Goal: Task Accomplishment & Management: Manage account settings

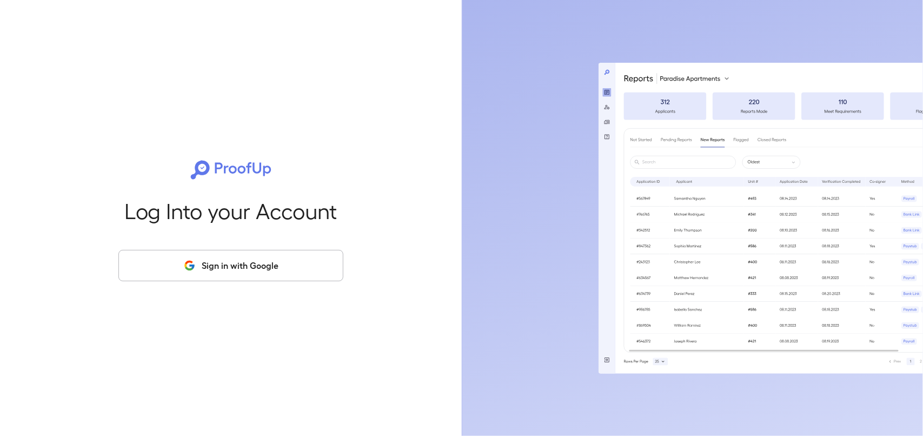
click at [151, 257] on button "Sign in with Google" at bounding box center [230, 265] width 225 height 31
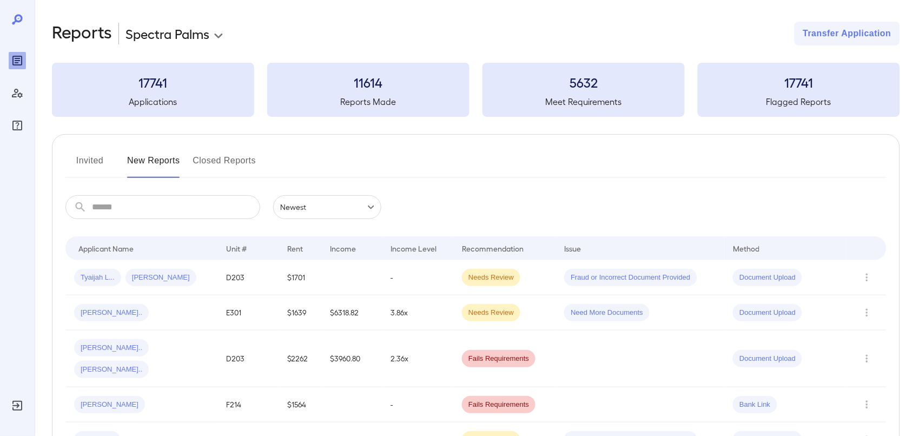
scroll to position [68, 0]
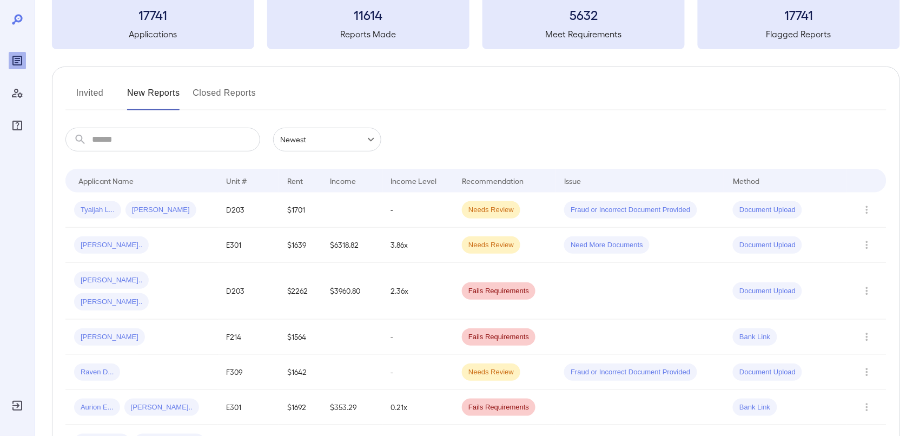
click at [88, 95] on button "Invited" at bounding box center [89, 97] width 49 height 26
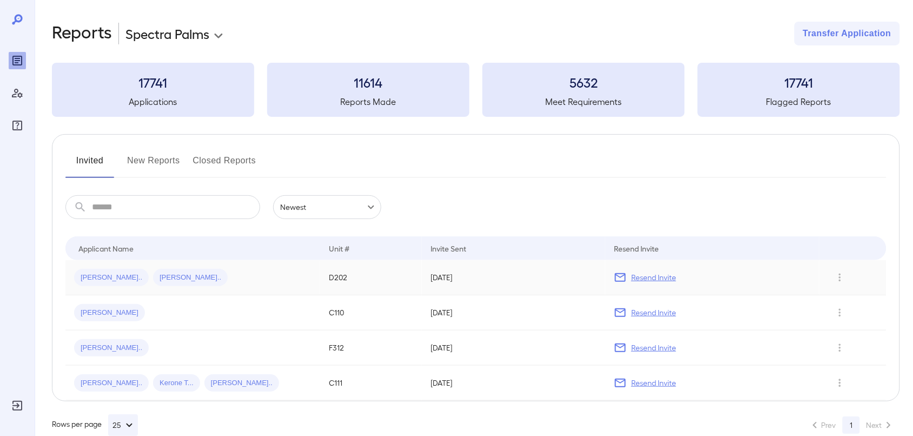
click at [658, 276] on p "Resend Invite" at bounding box center [653, 277] width 45 height 11
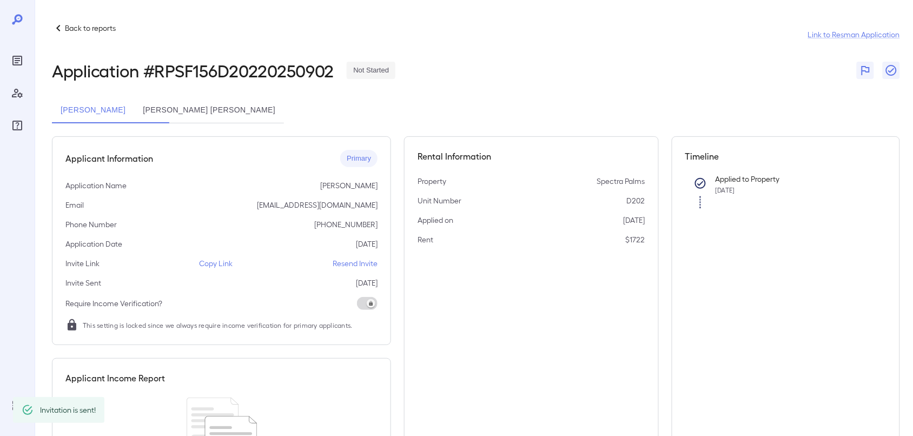
click at [63, 24] on icon at bounding box center [58, 28] width 13 height 13
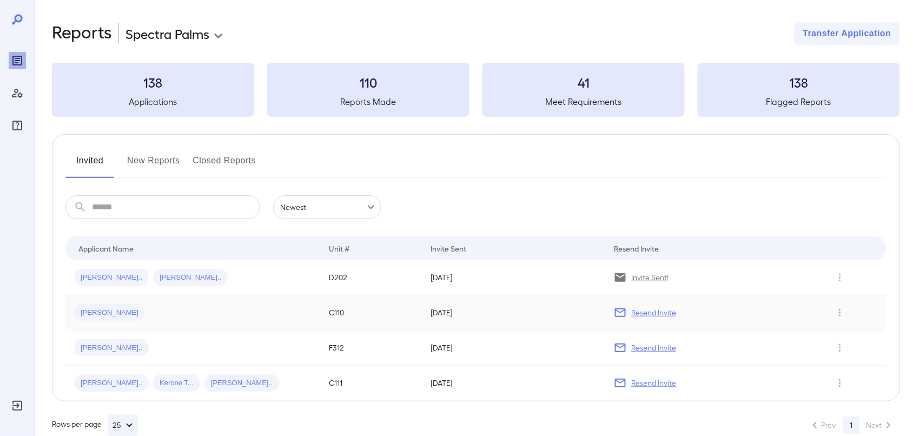
click at [639, 310] on p "Resend Invite" at bounding box center [653, 312] width 45 height 11
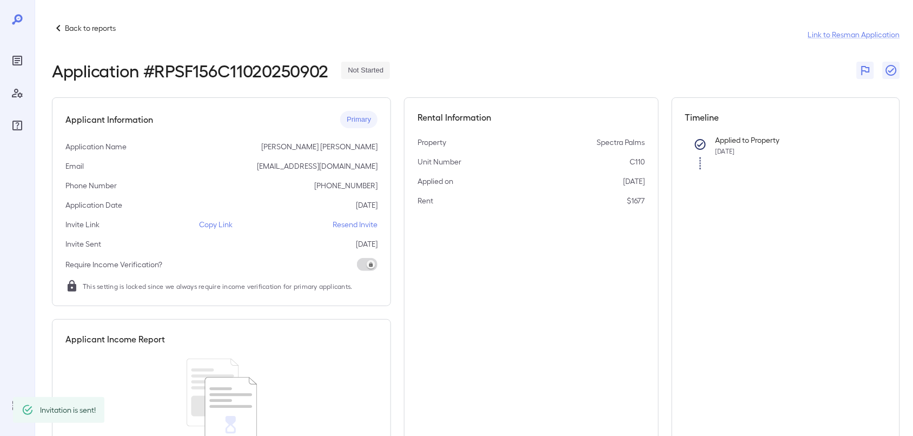
click at [69, 24] on p "Back to reports" at bounding box center [90, 28] width 51 height 11
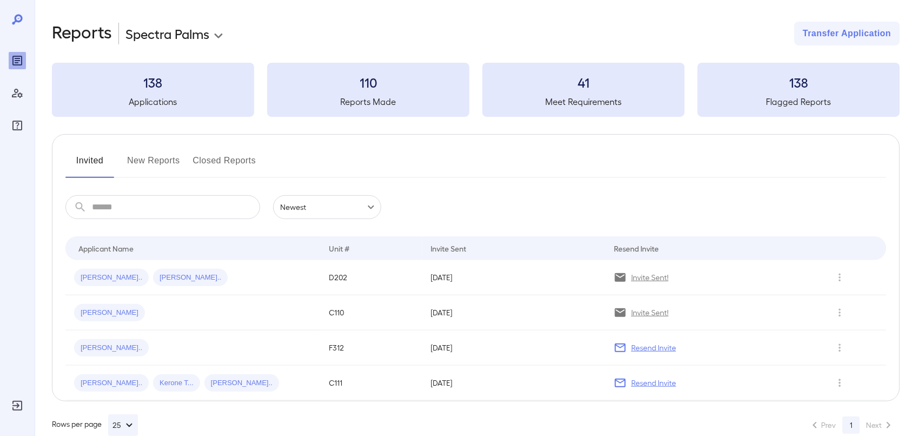
drag, startPoint x: 648, startPoint y: 350, endPoint x: 640, endPoint y: 341, distance: 12.3
click at [648, 350] on p "Resend Invite" at bounding box center [653, 347] width 45 height 11
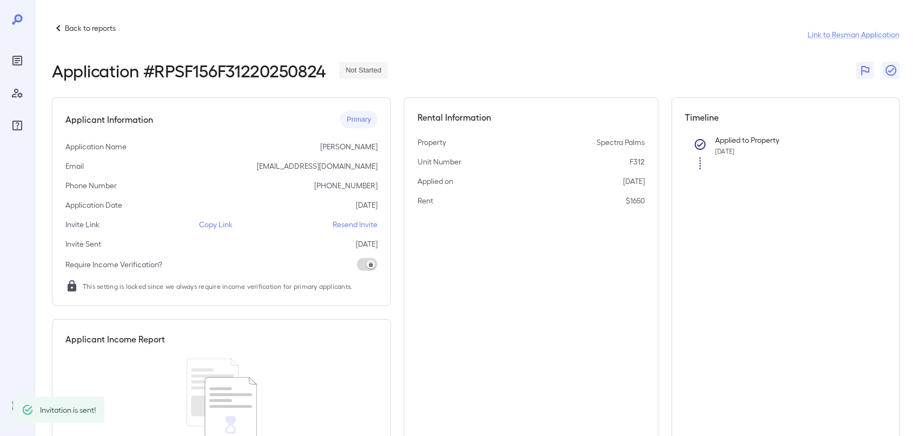
click at [69, 25] on p "Back to reports" at bounding box center [90, 28] width 51 height 11
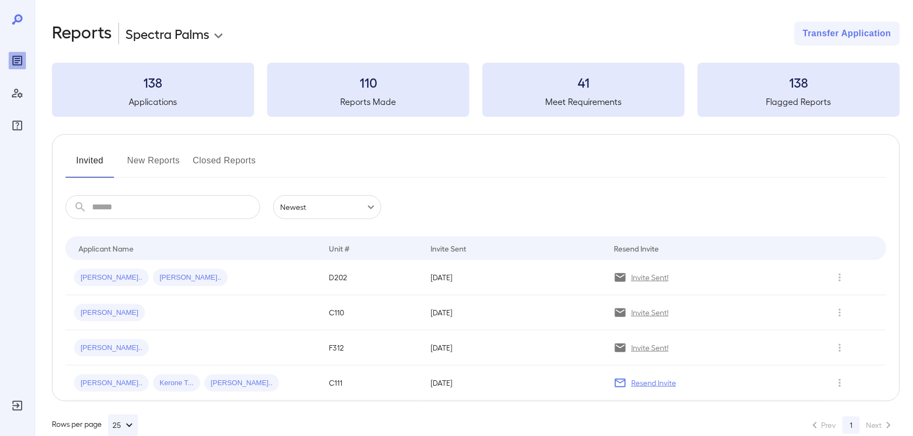
drag, startPoint x: 642, startPoint y: 380, endPoint x: 619, endPoint y: 375, distance: 22.8
click at [642, 380] on p "Resend Invite" at bounding box center [653, 383] width 45 height 11
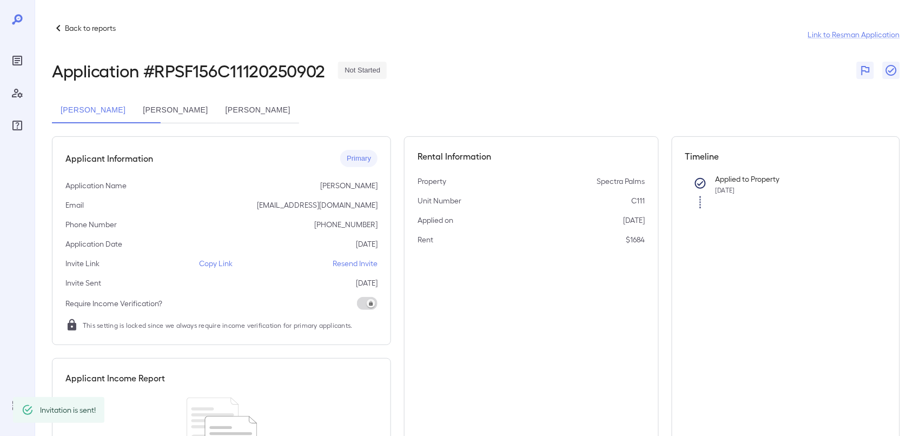
click at [68, 23] on p "Back to reports" at bounding box center [90, 28] width 51 height 11
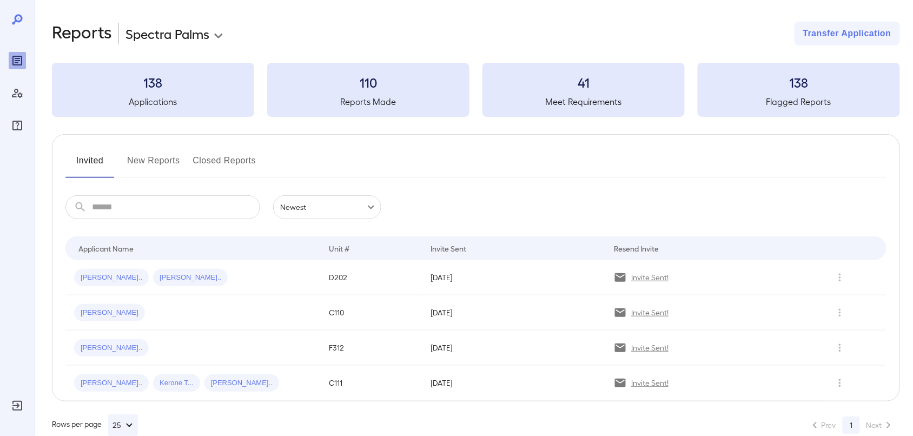
drag, startPoint x: 144, startPoint y: 158, endPoint x: 346, endPoint y: 190, distance: 204.7
click at [144, 158] on button "New Reports" at bounding box center [153, 165] width 53 height 26
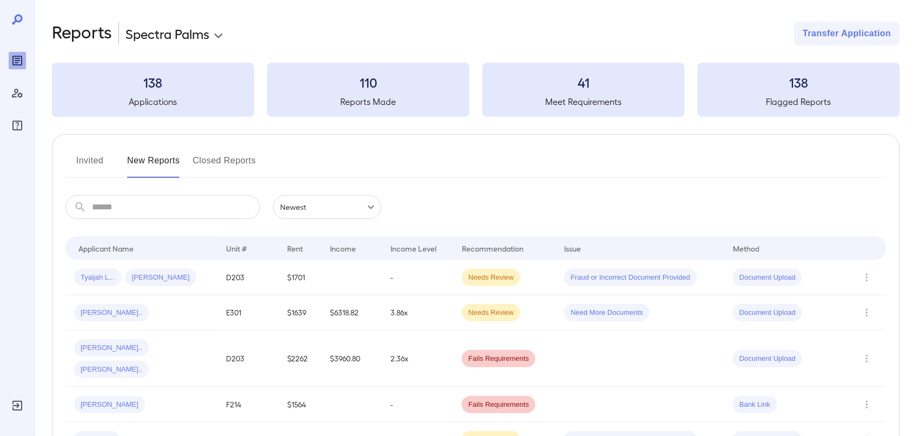
click at [102, 165] on button "Invited" at bounding box center [89, 165] width 49 height 26
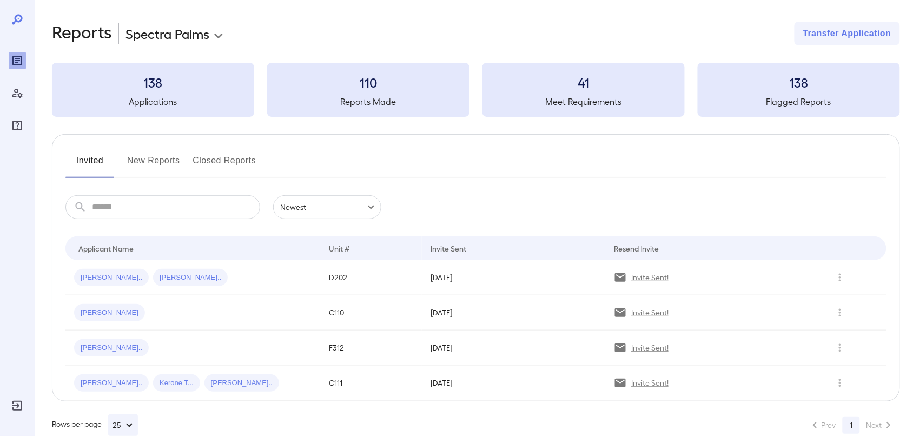
drag, startPoint x: 73, startPoint y: 157, endPoint x: 85, endPoint y: 163, distance: 13.8
click at [73, 157] on button "Invited" at bounding box center [89, 165] width 49 height 26
click at [166, 379] on span "Kerone T..." at bounding box center [176, 383] width 47 height 10
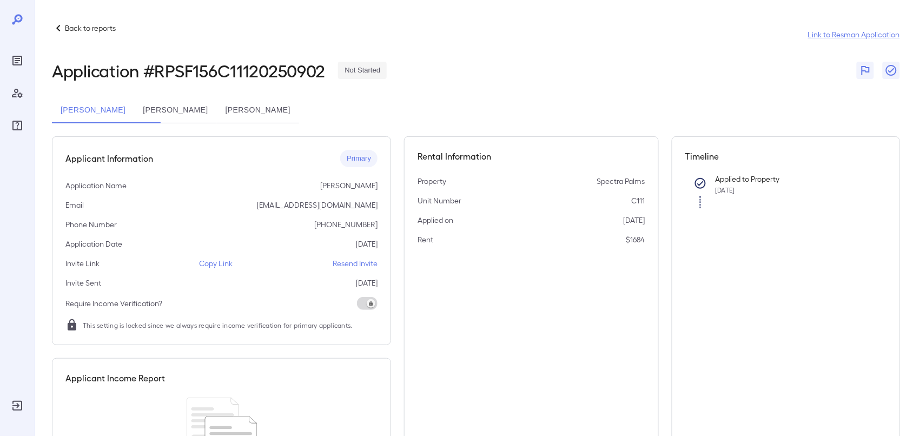
click at [225, 264] on p "Copy Link" at bounding box center [217, 263] width 34 height 11
